Goal: Information Seeking & Learning: Learn about a topic

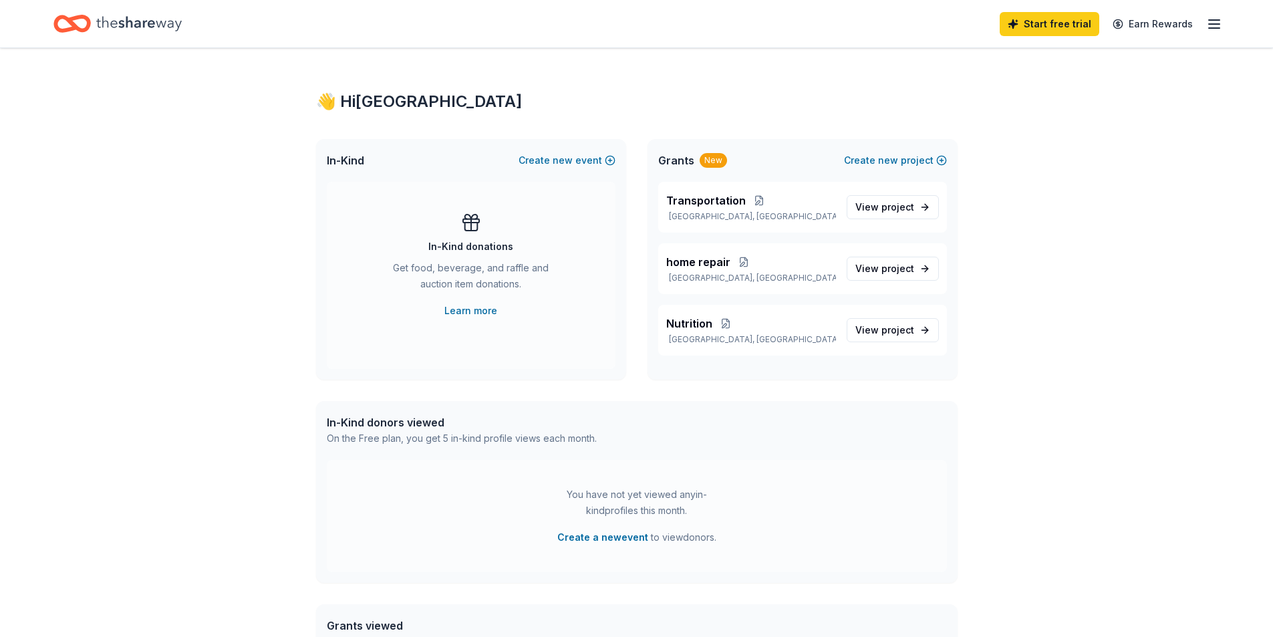
click at [710, 164] on div "New" at bounding box center [713, 160] width 27 height 15
click at [683, 335] on p "[GEOGRAPHIC_DATA], [GEOGRAPHIC_DATA]" at bounding box center [751, 339] width 170 height 11
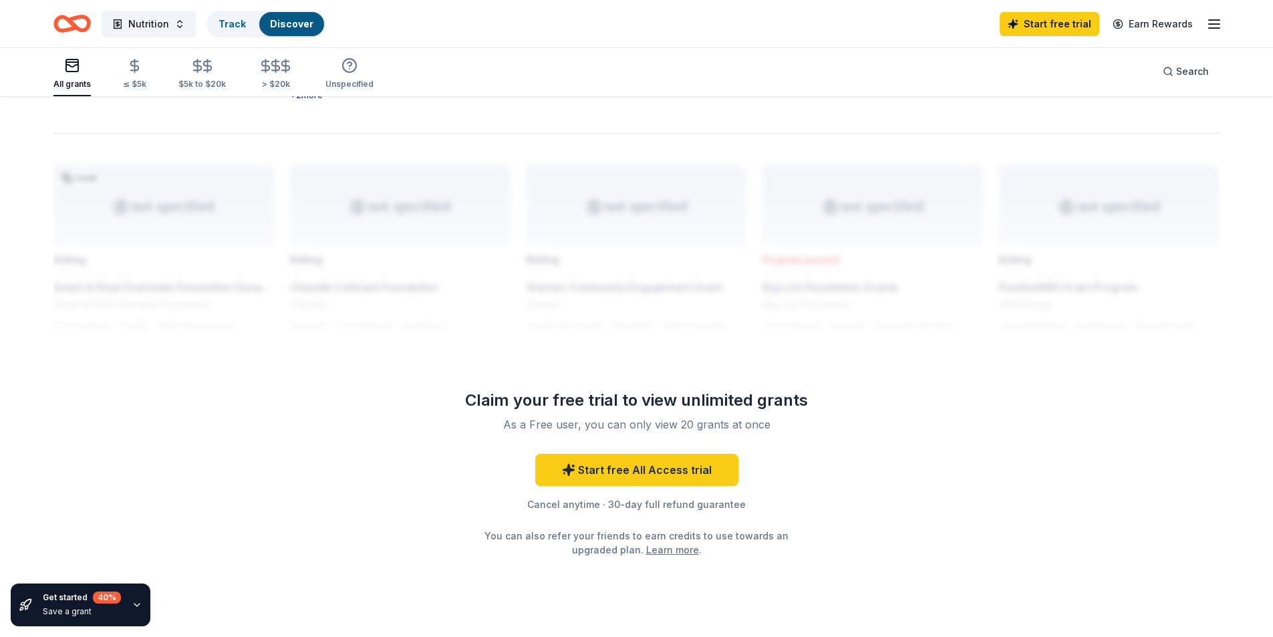
scroll to position [646, 0]
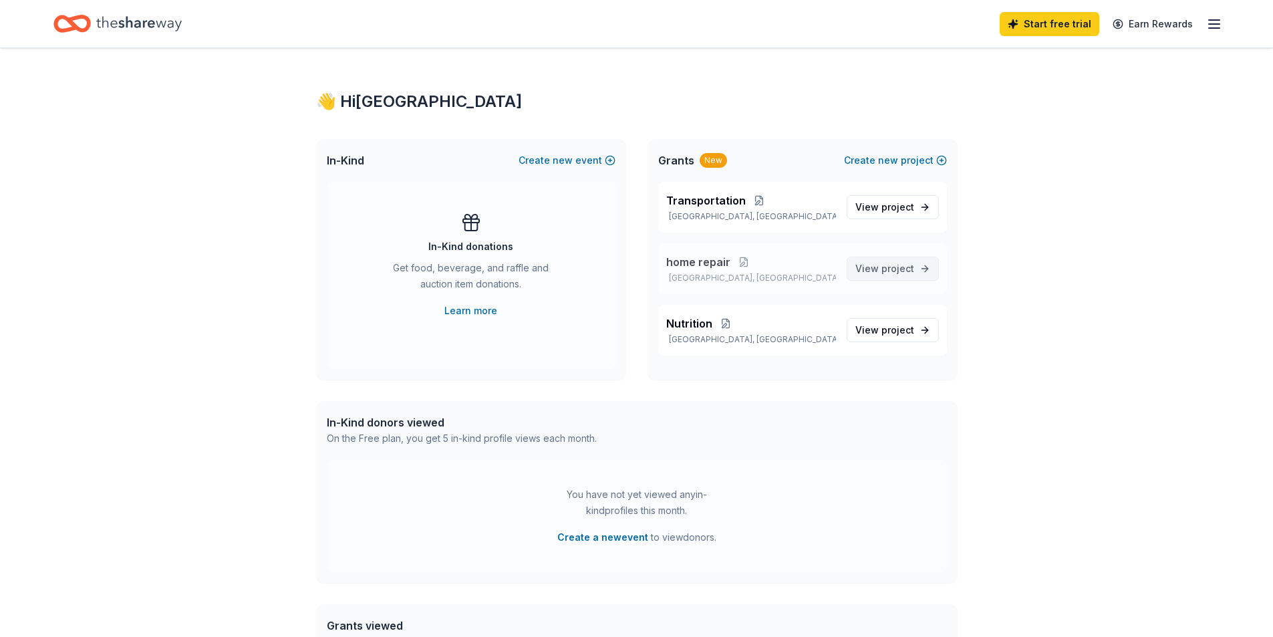
click at [878, 274] on span "View project" at bounding box center [884, 269] width 59 height 16
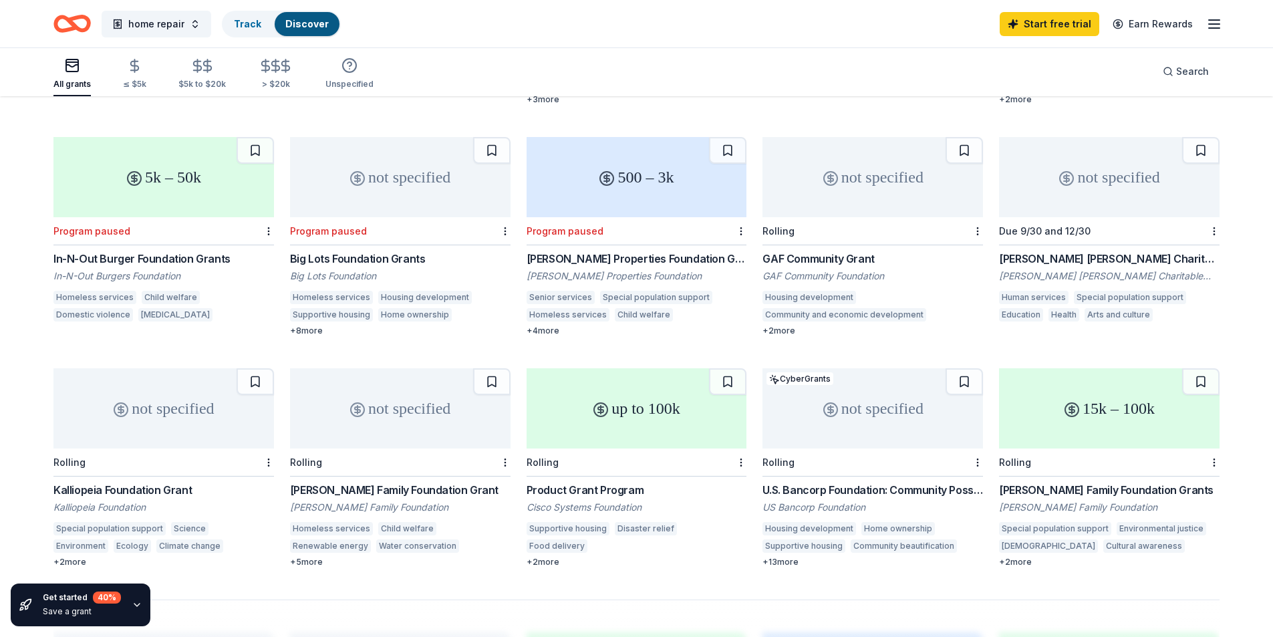
scroll to position [591, 0]
